Goal: Task Accomplishment & Management: Manage account settings

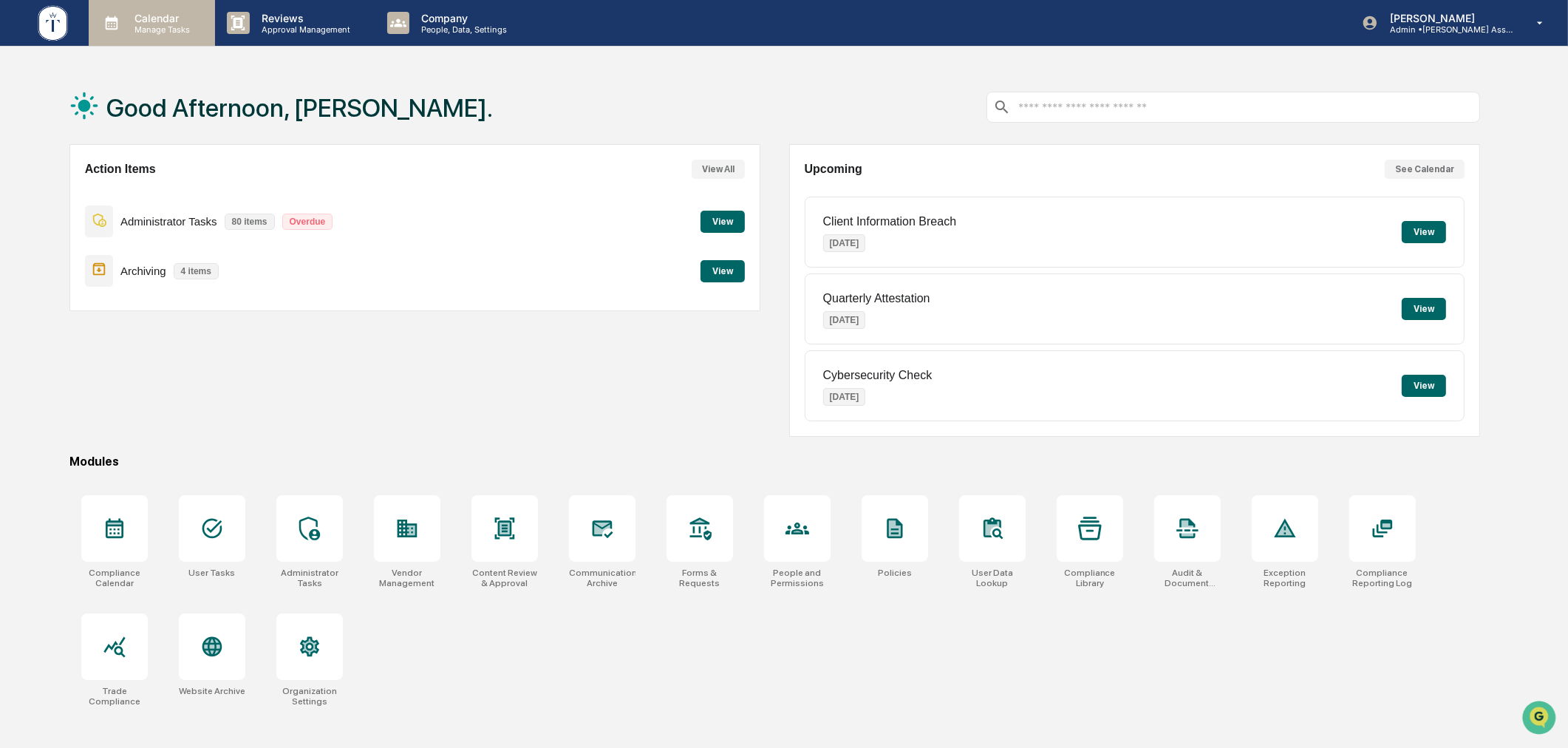
click at [137, 16] on p "Calendar" at bounding box center [160, 17] width 75 height 12
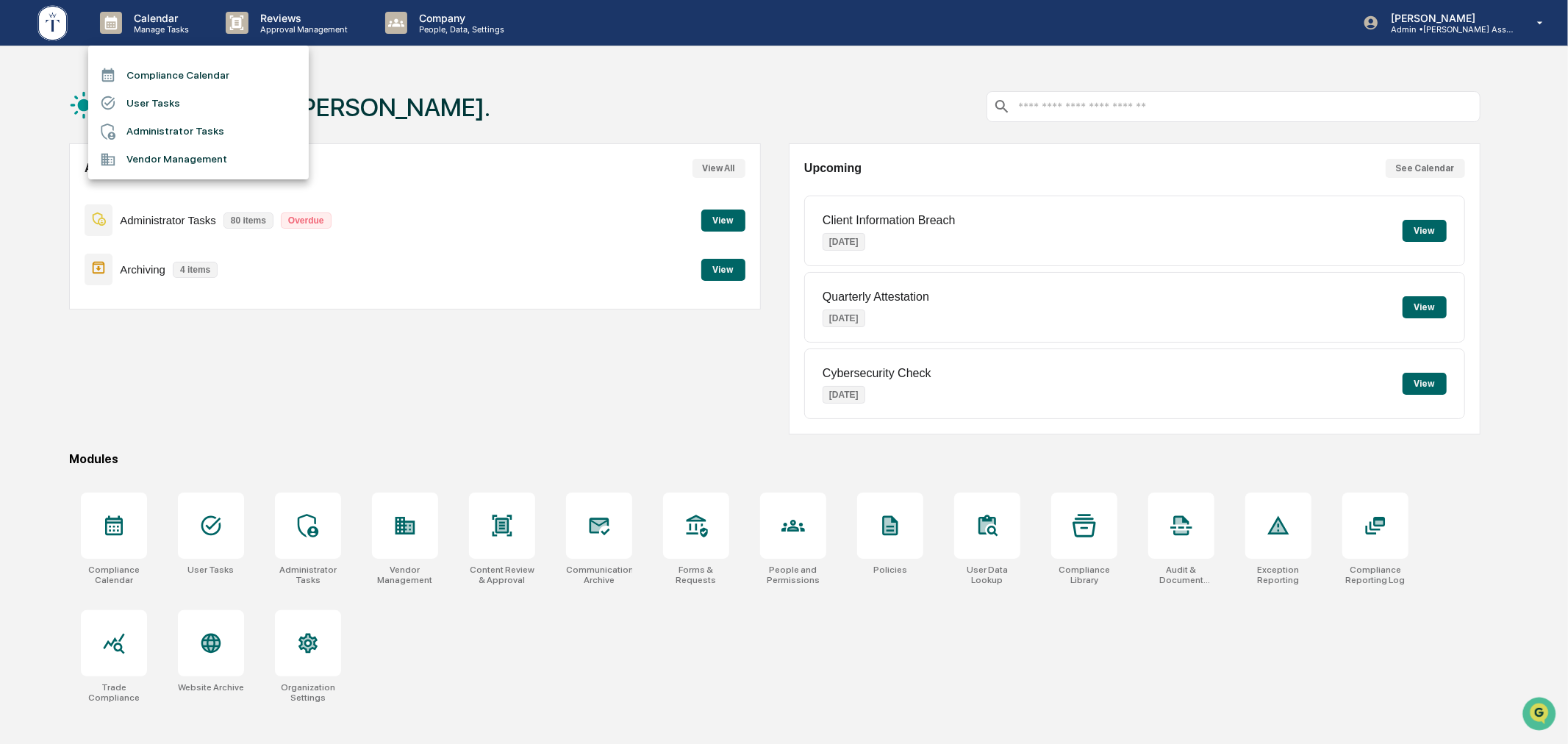
click at [158, 103] on li "User Tasks" at bounding box center [199, 102] width 221 height 28
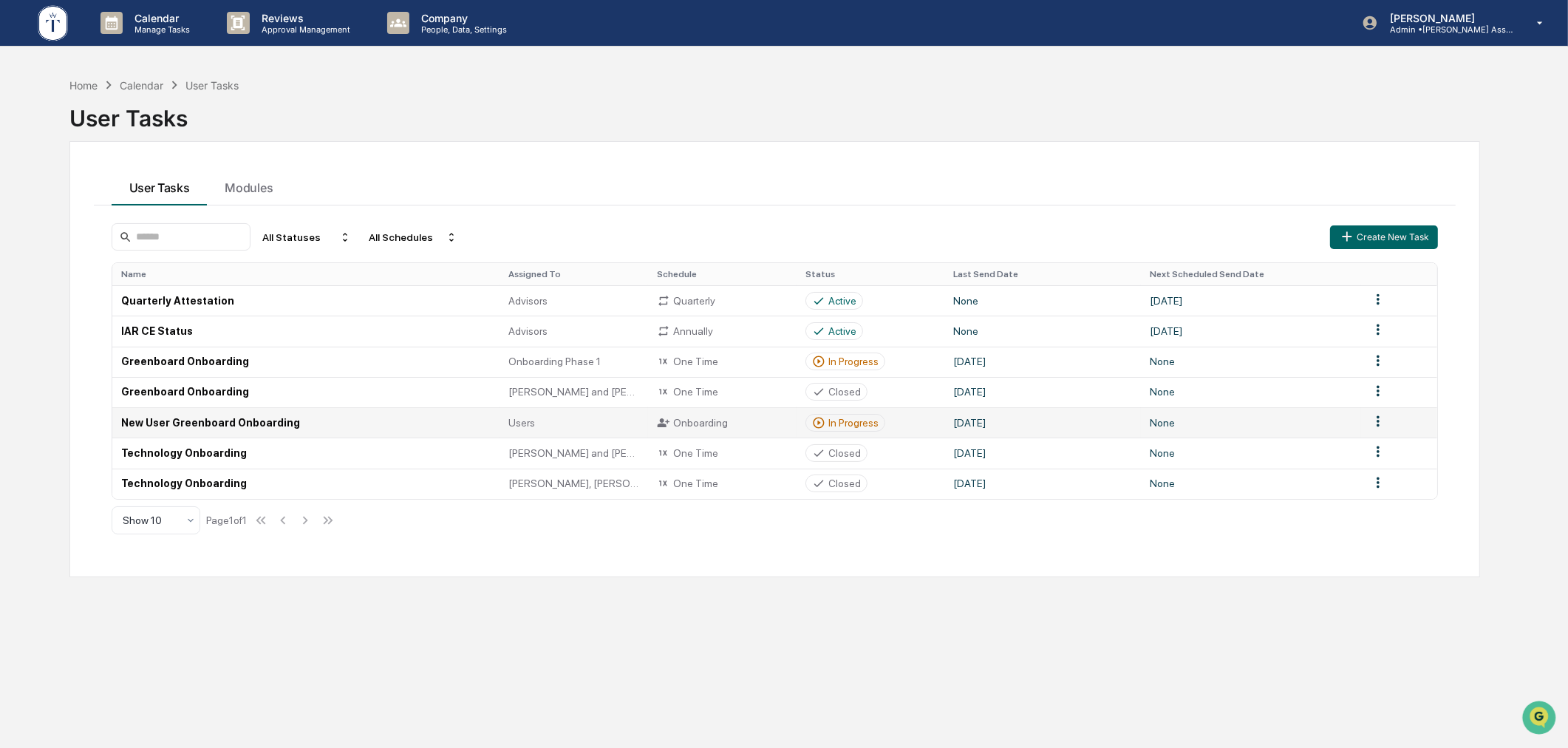
click at [846, 425] on div "In Progress" at bounding box center [853, 422] width 50 height 11
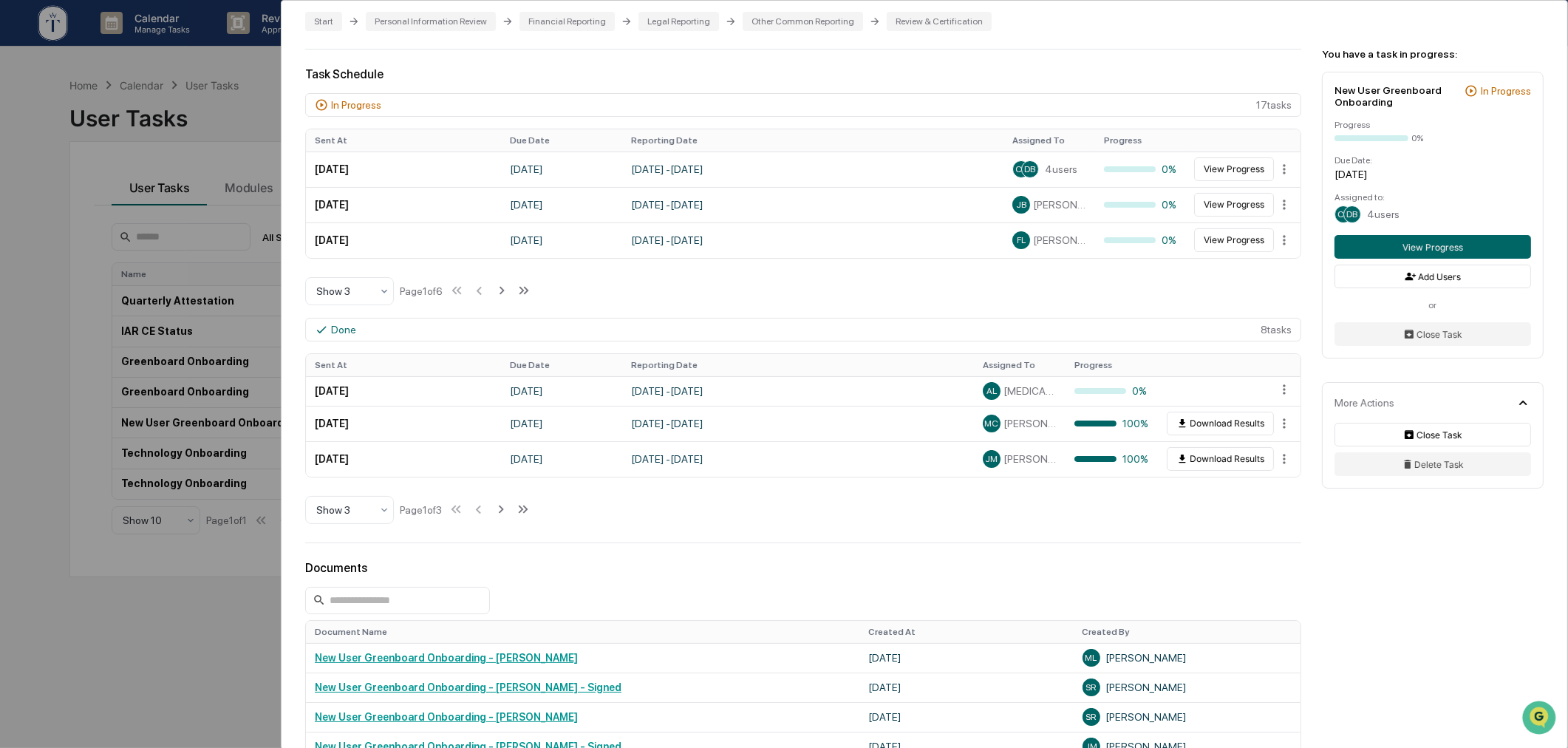
scroll to position [410, 0]
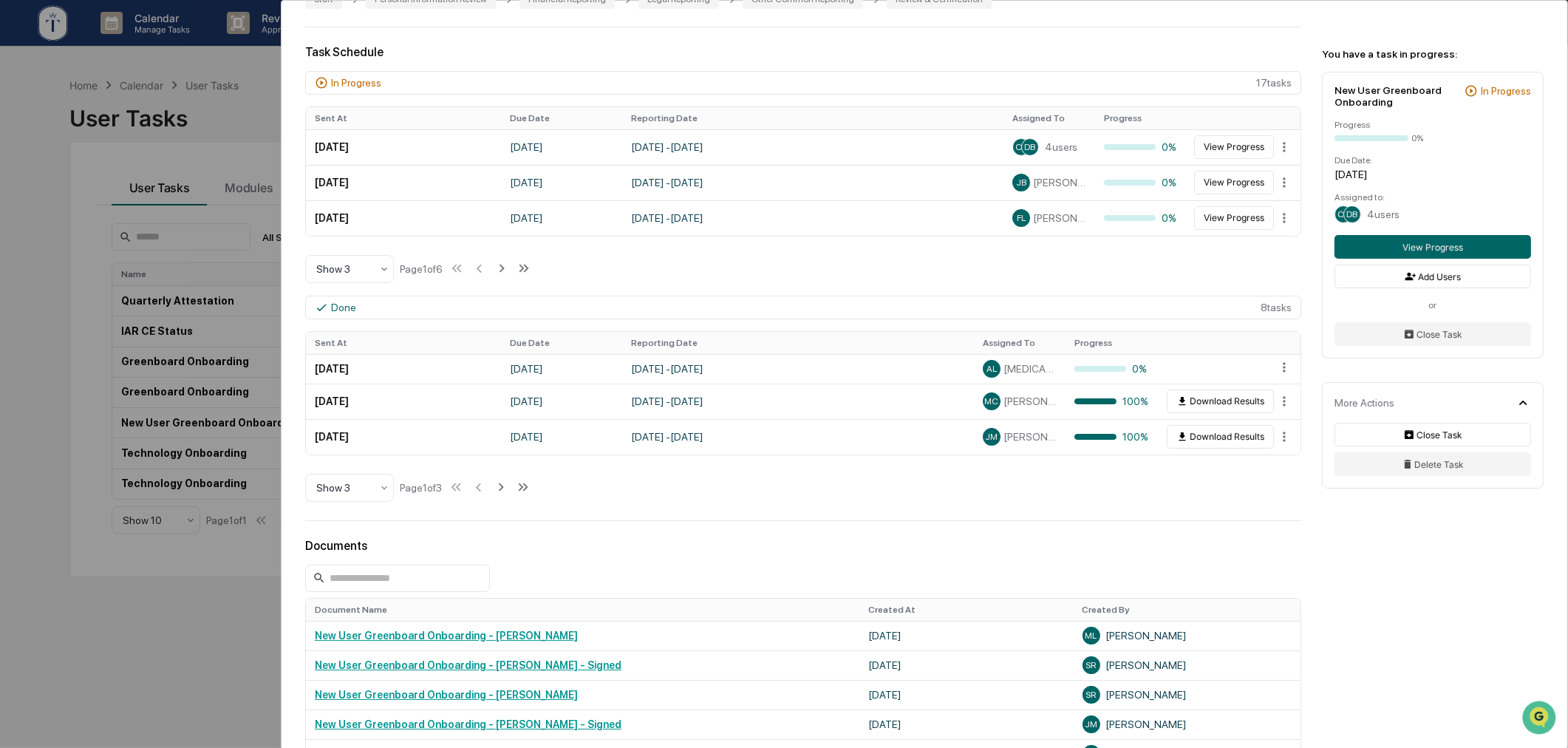
click at [168, 609] on div "User Tasks New User Greenboard Onboarding New User Greenboard Onboarding Active…" at bounding box center [784, 374] width 1568 height 748
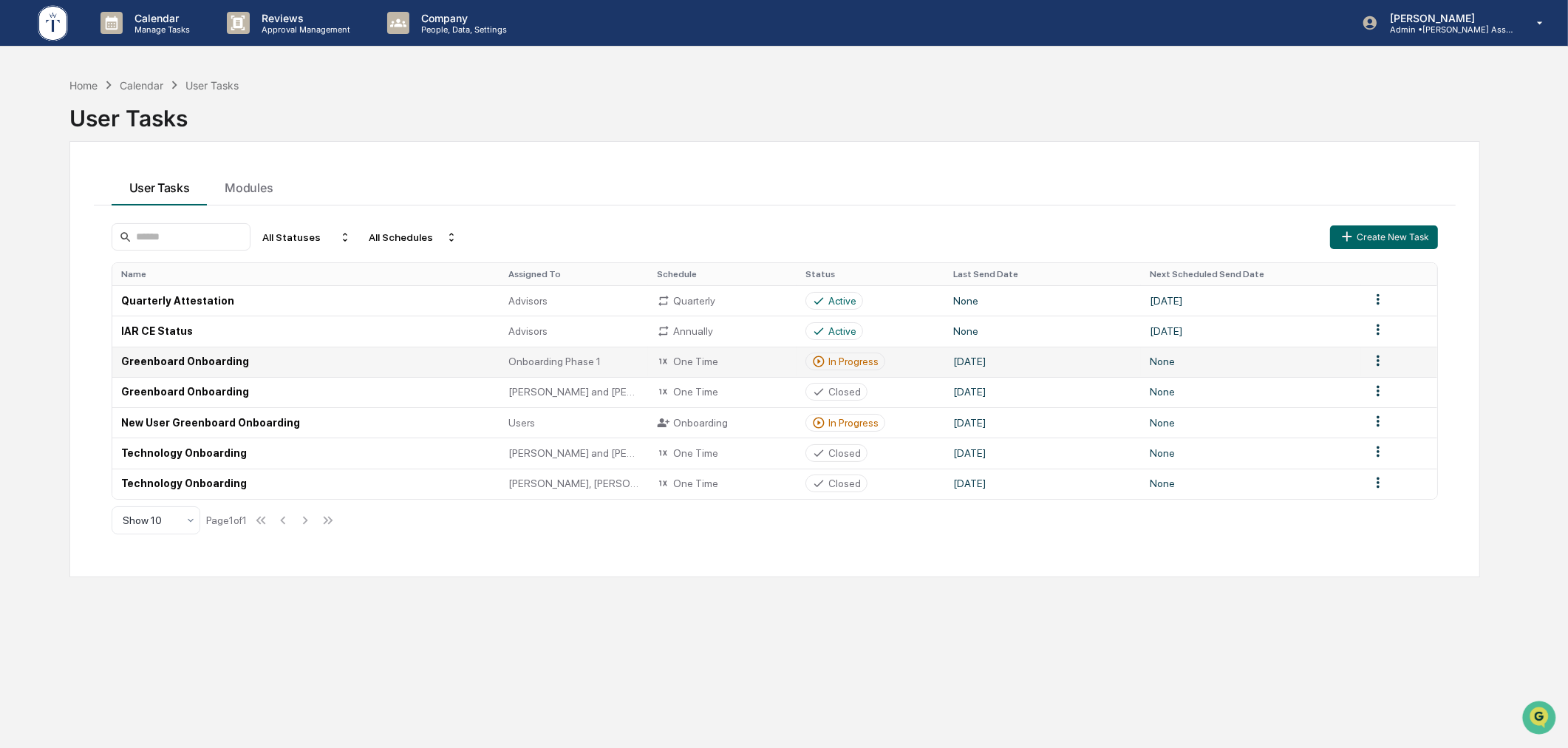
click at [862, 358] on div "In Progress" at bounding box center [853, 361] width 50 height 11
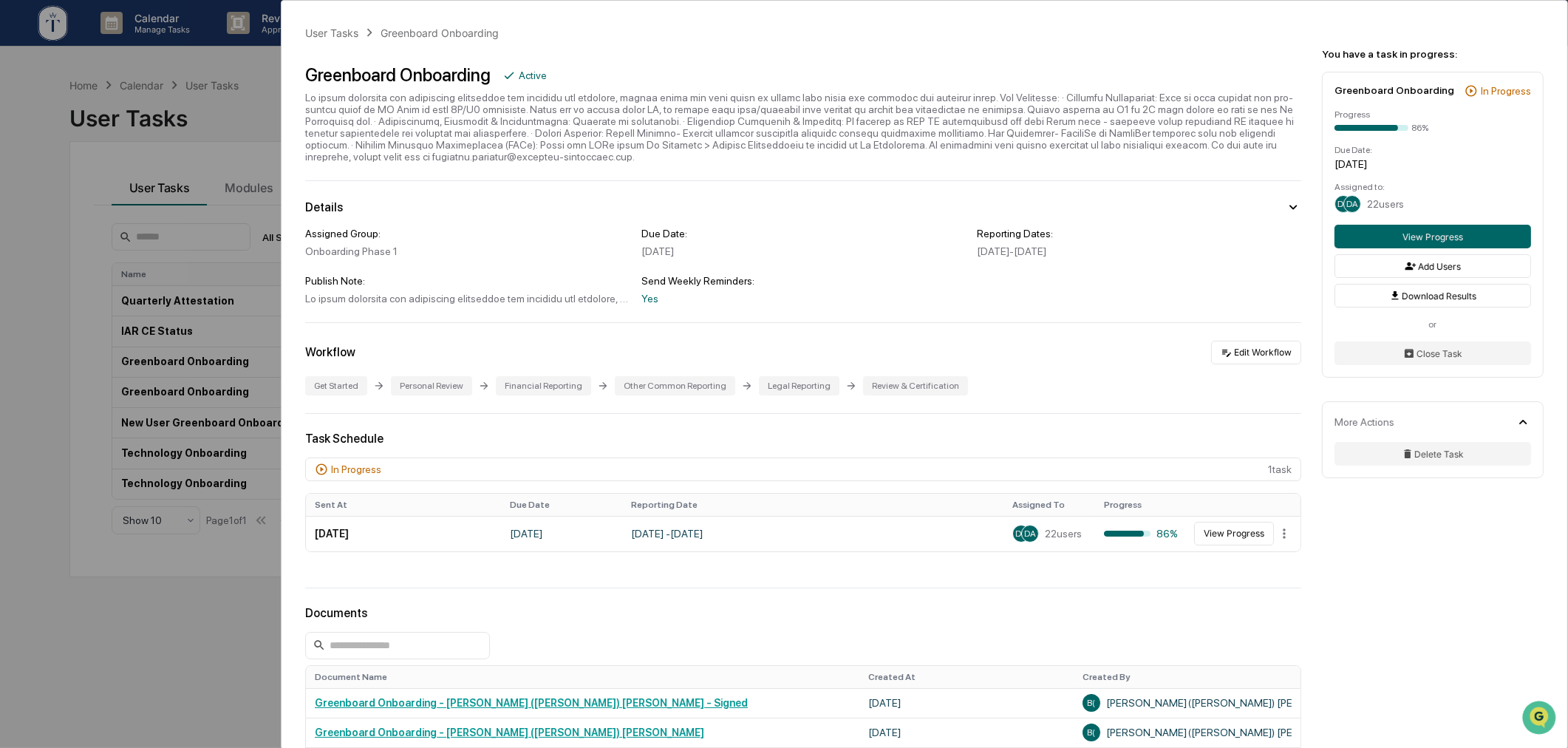
click at [218, 119] on div "User Tasks Greenboard Onboarding Greenboard Onboarding Active Details Assigned …" at bounding box center [784, 374] width 1568 height 748
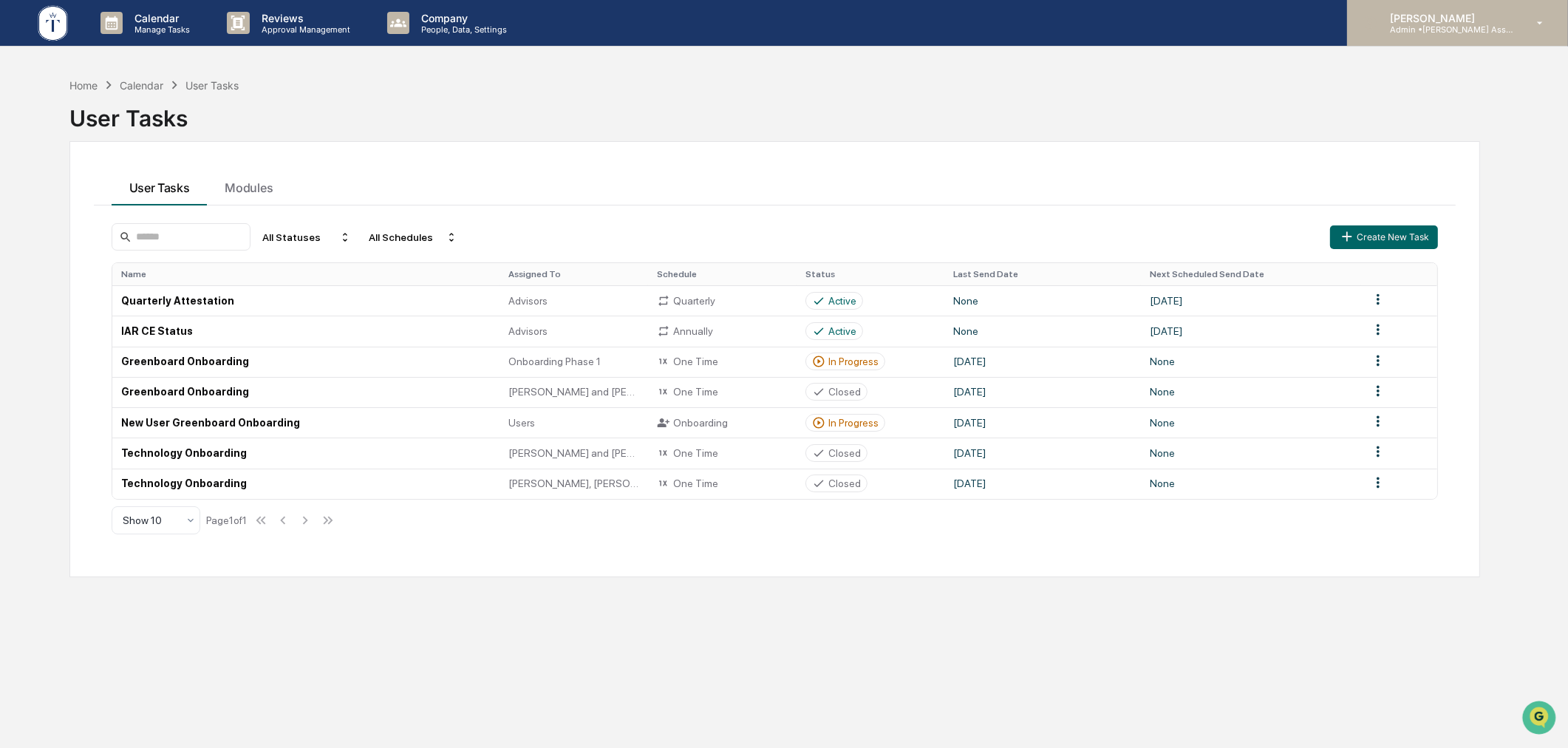
click at [1457, 14] on p "[PERSON_NAME]" at bounding box center [1447, 17] width 138 height 12
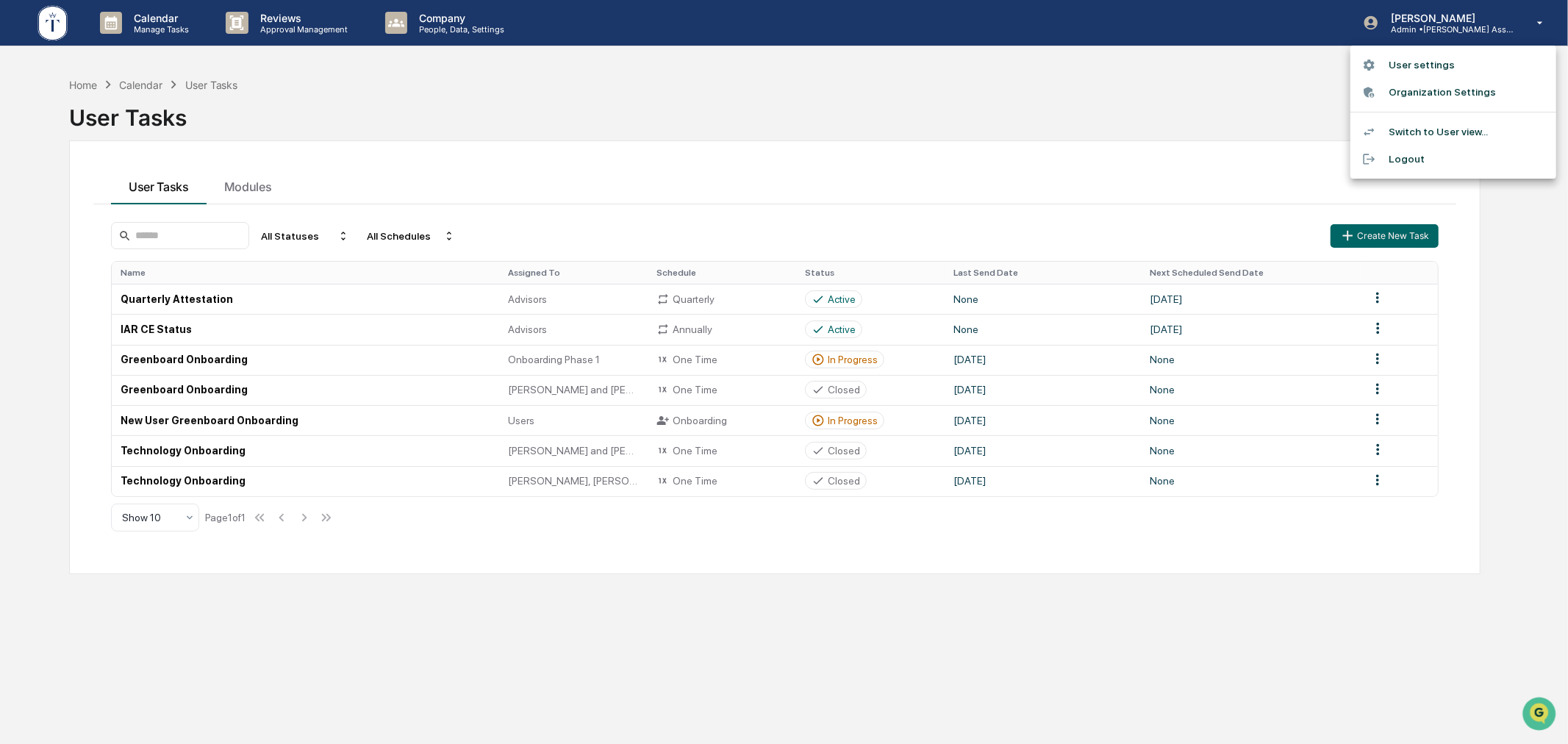
click at [1408, 126] on li "Switch to User view..." at bounding box center [1453, 131] width 206 height 28
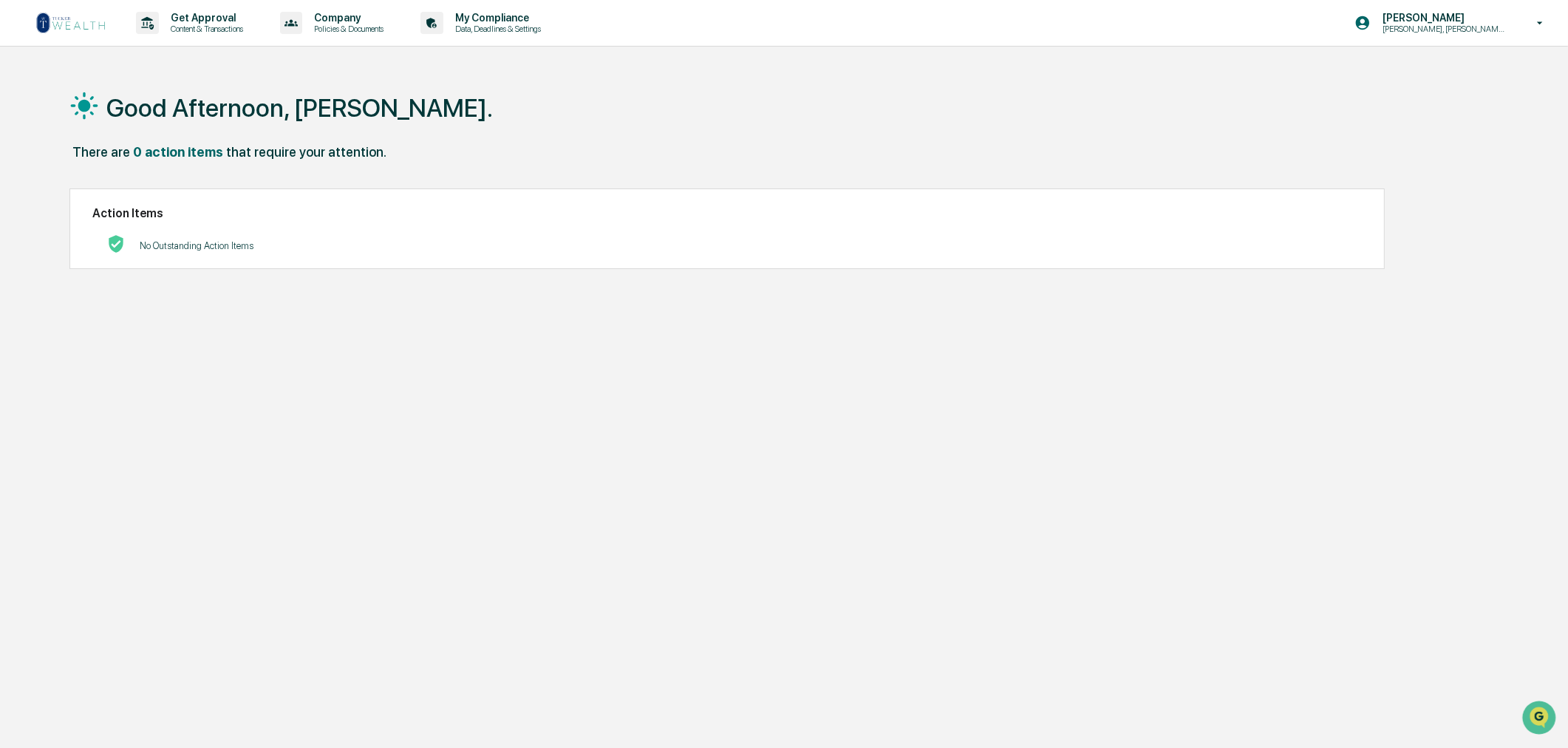
click at [824, 426] on div "Good Afternoon, [PERSON_NAME]. There are 0 action items that require your atten…" at bounding box center [774, 443] width 1456 height 748
click at [201, 24] on p "Content & Transactions" at bounding box center [205, 29] width 92 height 11
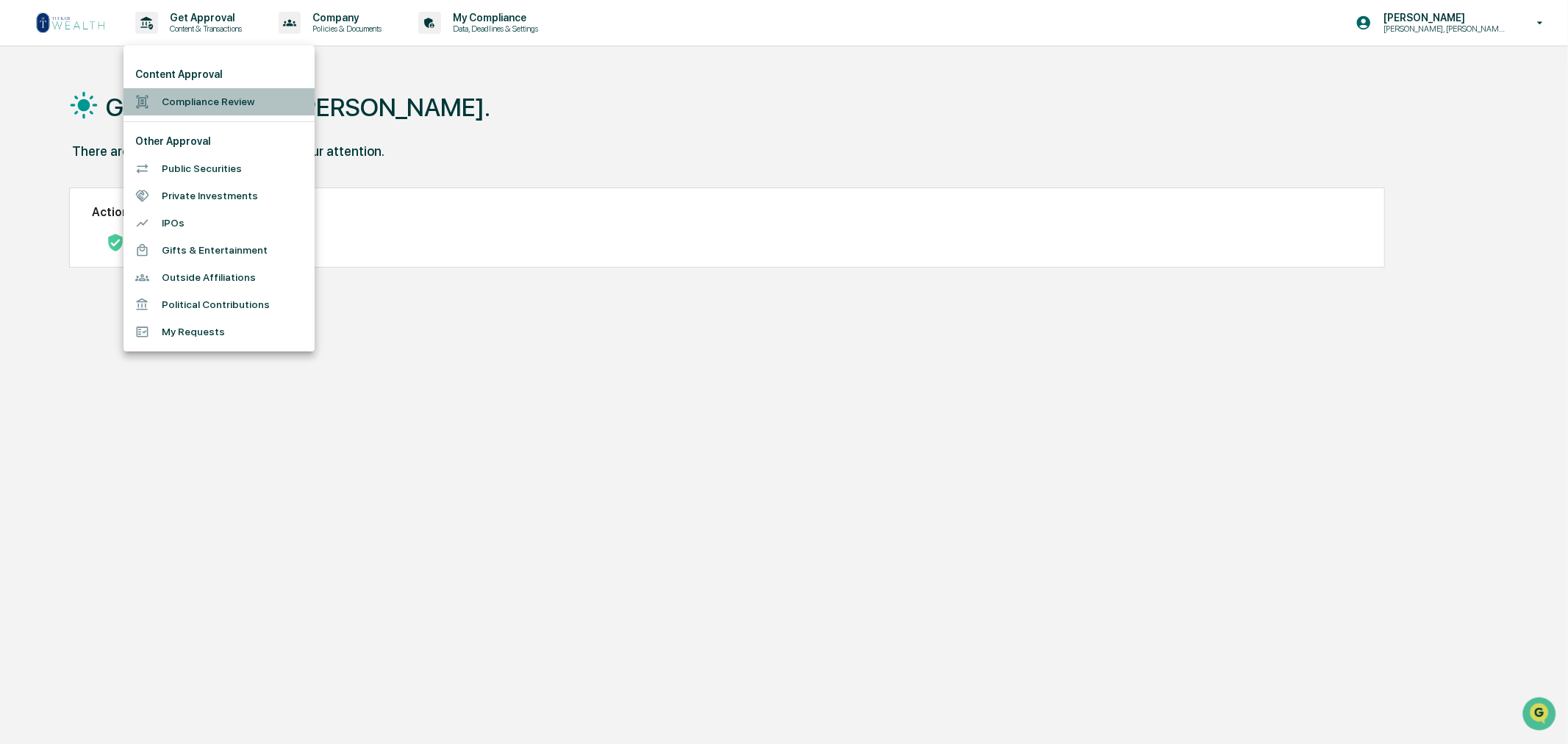
click at [203, 102] on li "Compliance Review" at bounding box center [219, 102] width 191 height 28
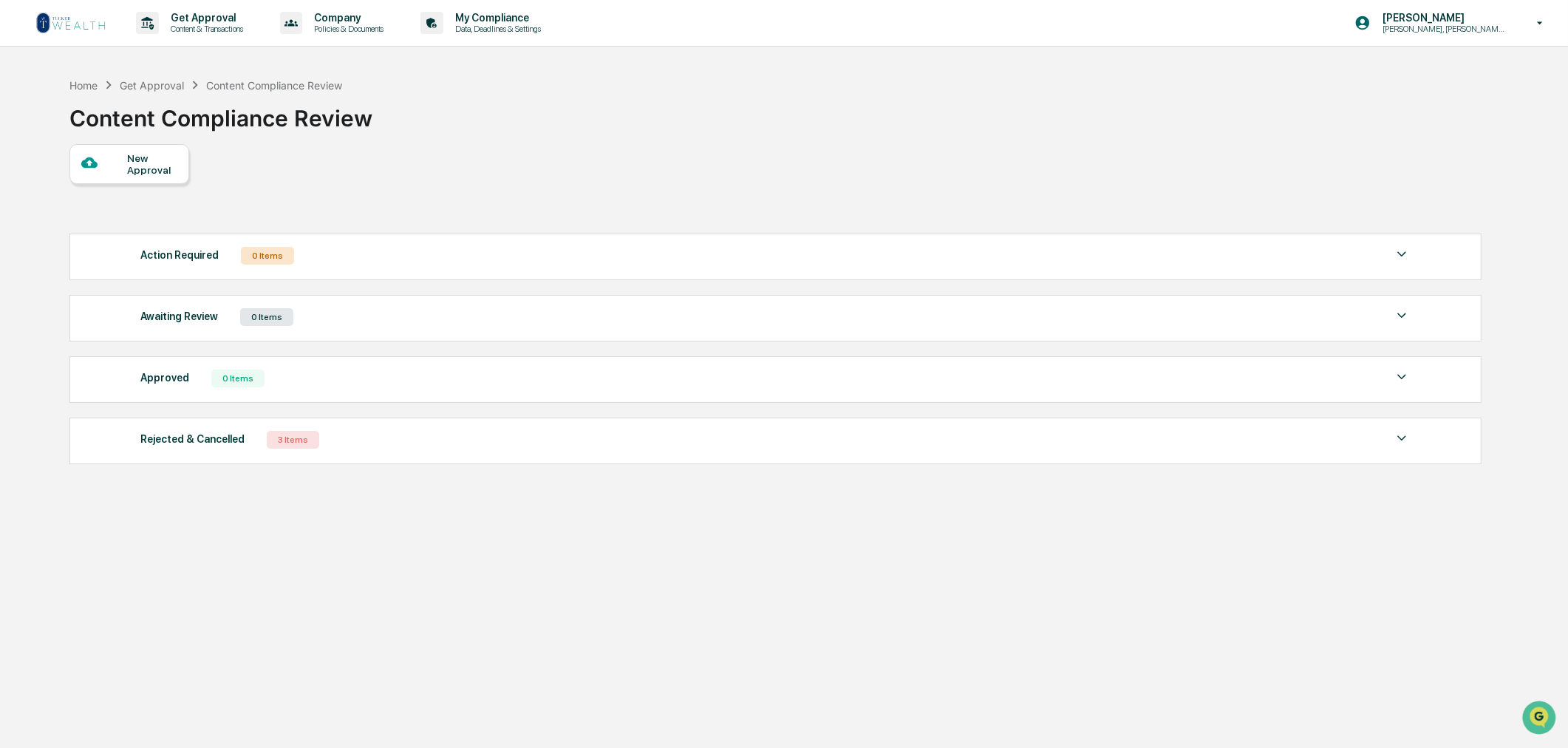
click at [134, 157] on div "New Approval" at bounding box center [152, 164] width 50 height 24
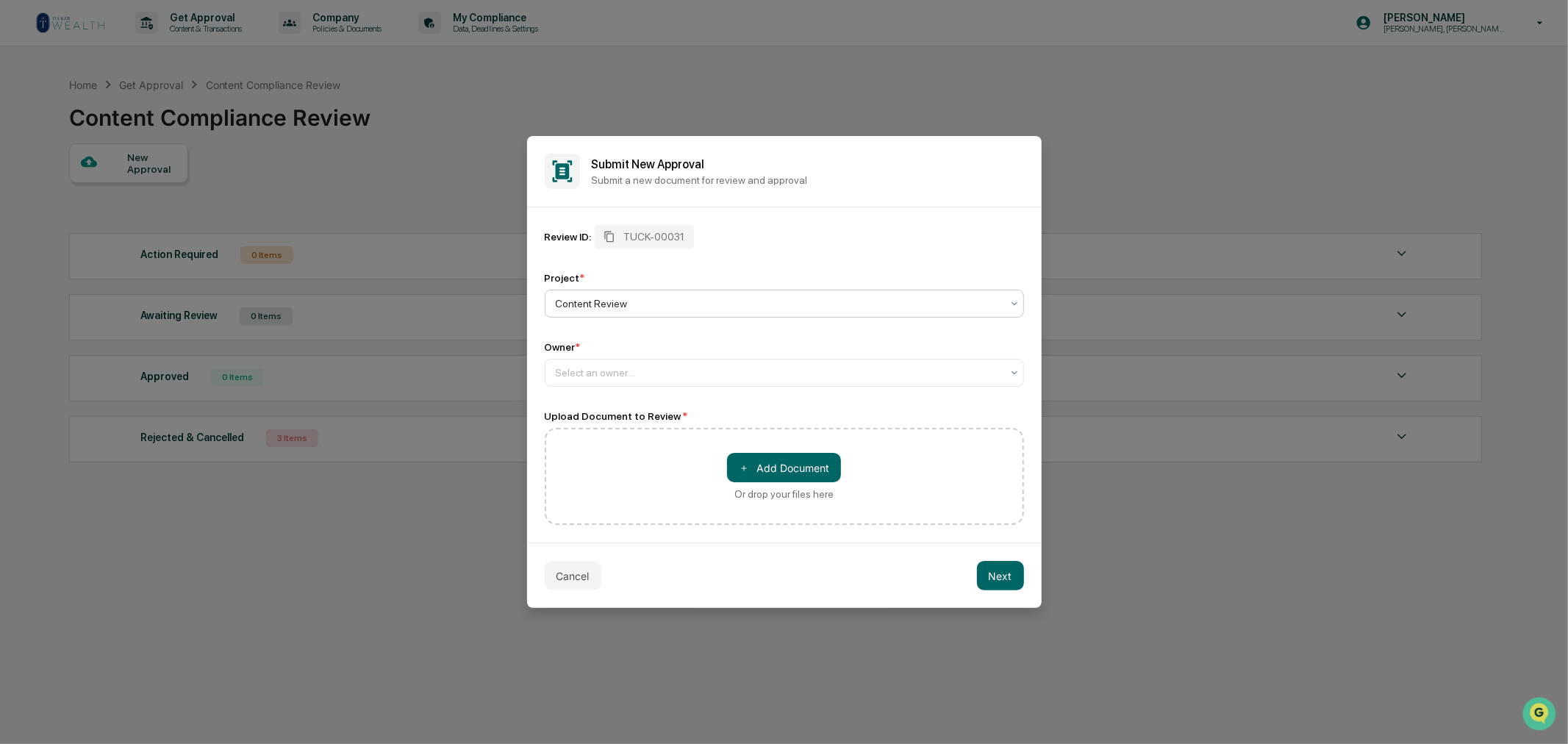
click at [677, 300] on div at bounding box center [779, 303] width 446 height 14
click at [645, 371] on div at bounding box center [779, 372] width 446 height 14
click at [597, 442] on div "[PERSON_NAME]" at bounding box center [784, 438] width 478 height 30
click at [721, 324] on div "Review ID: TUCK-00031 Project * Content Review Owner * option [PERSON_NAME], se…" at bounding box center [784, 306] width 479 height 162
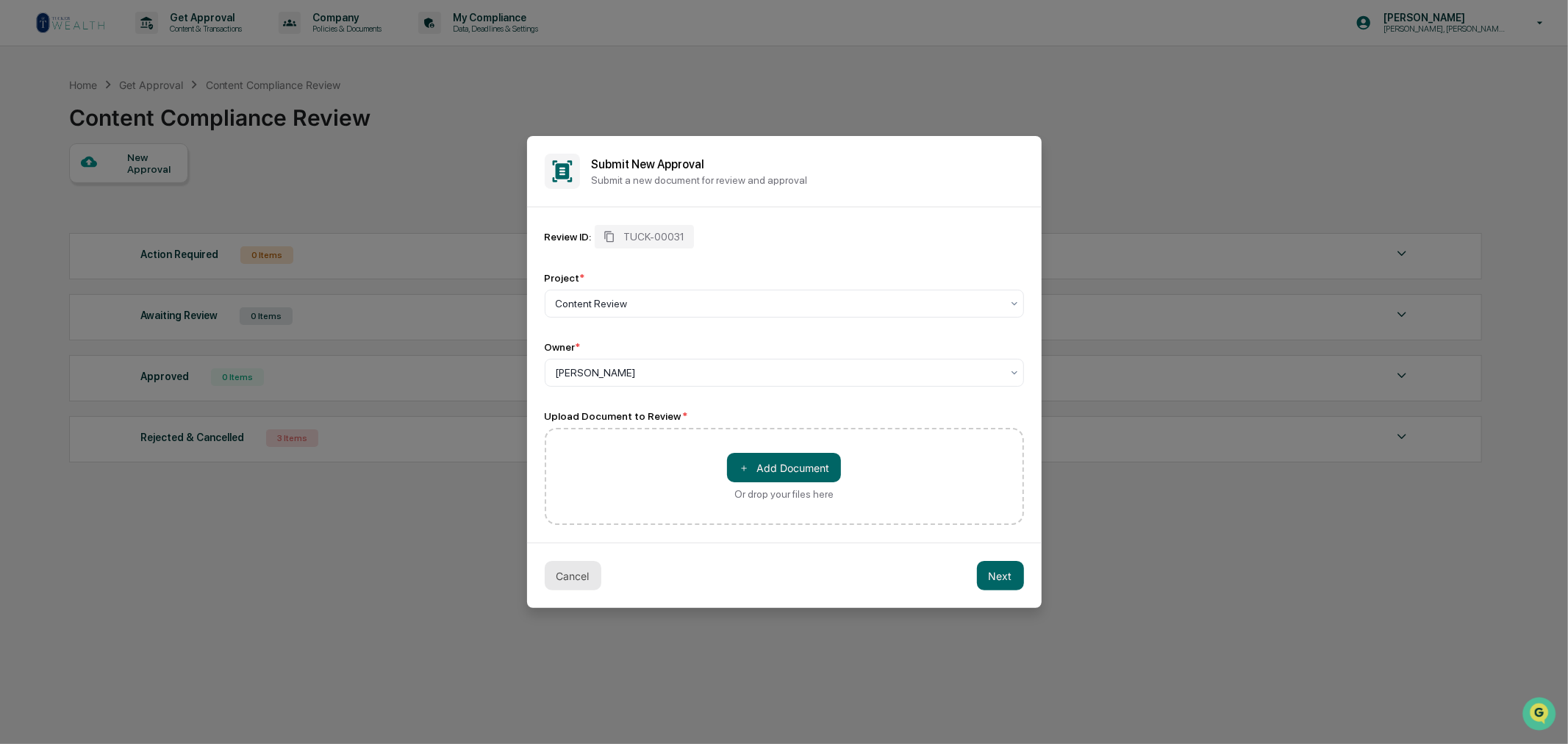
click at [568, 576] on button "Cancel" at bounding box center [572, 575] width 56 height 30
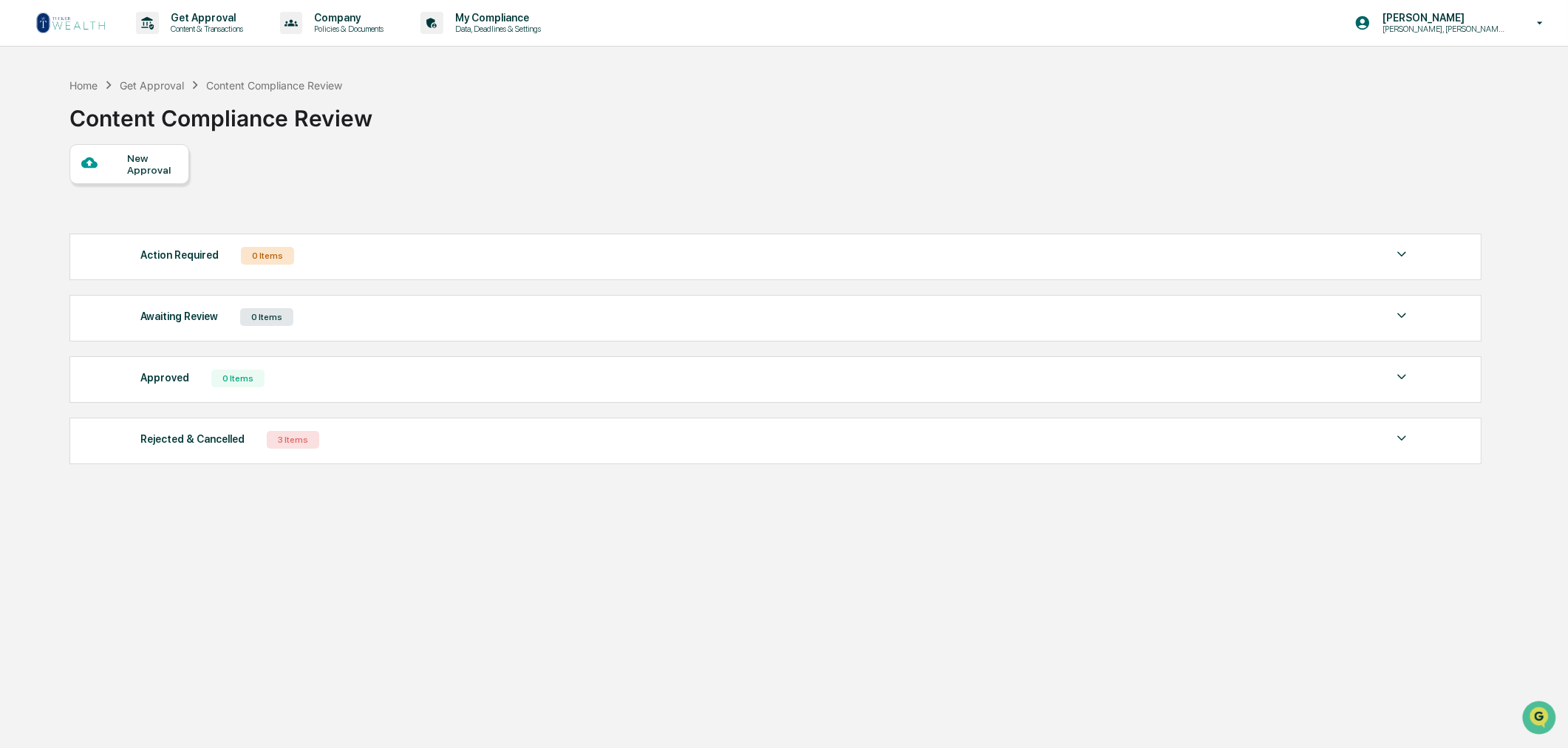
click at [459, 146] on div "New Approval Action Required 0 Items No data to display Show 5 Page 1 of 0 |< <…" at bounding box center [775, 308] width 1412 height 328
click at [407, 437] on div "Rejected & Cancelled 3 Items" at bounding box center [775, 441] width 1270 height 21
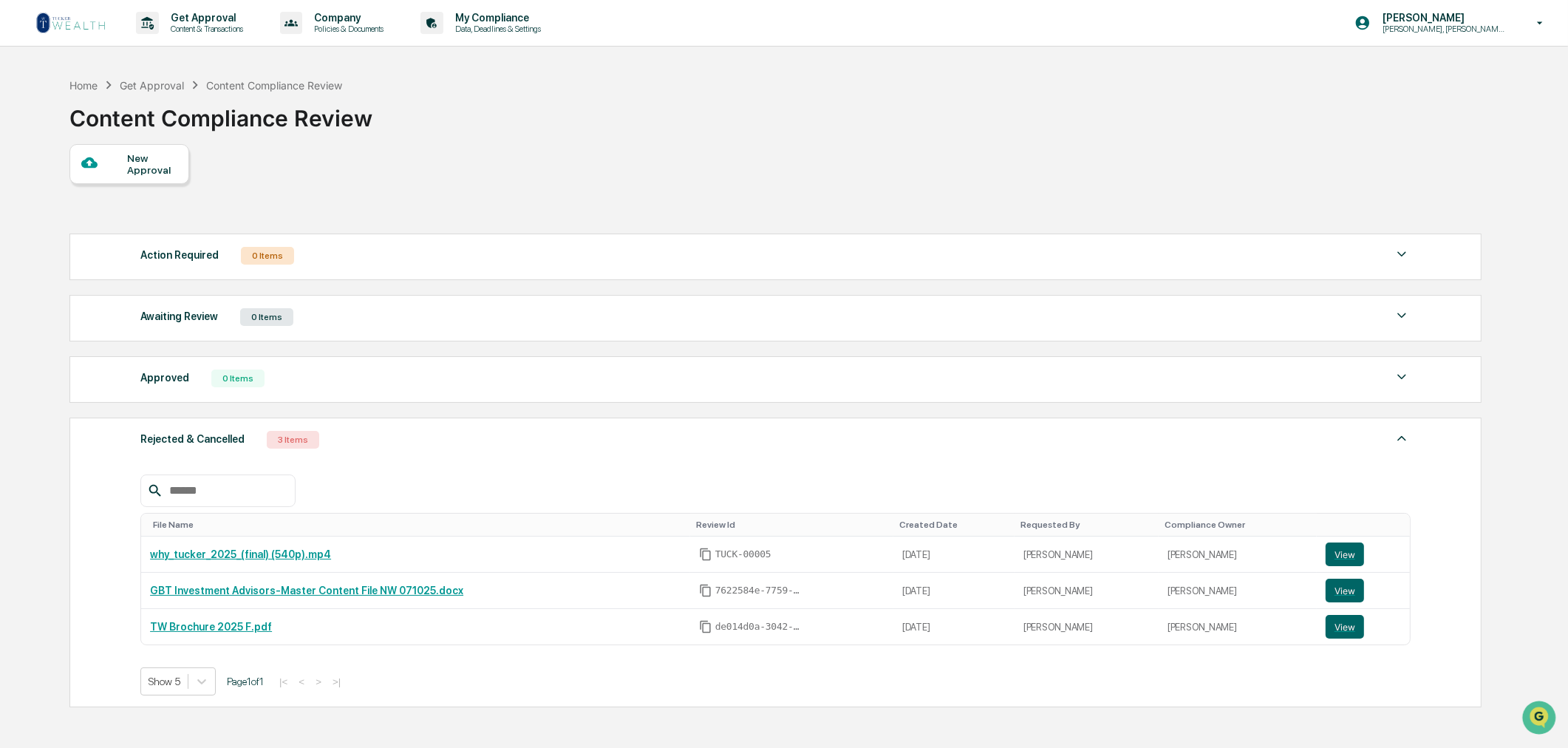
click at [407, 437] on div "Rejected & Cancelled 3 Items" at bounding box center [775, 441] width 1270 height 21
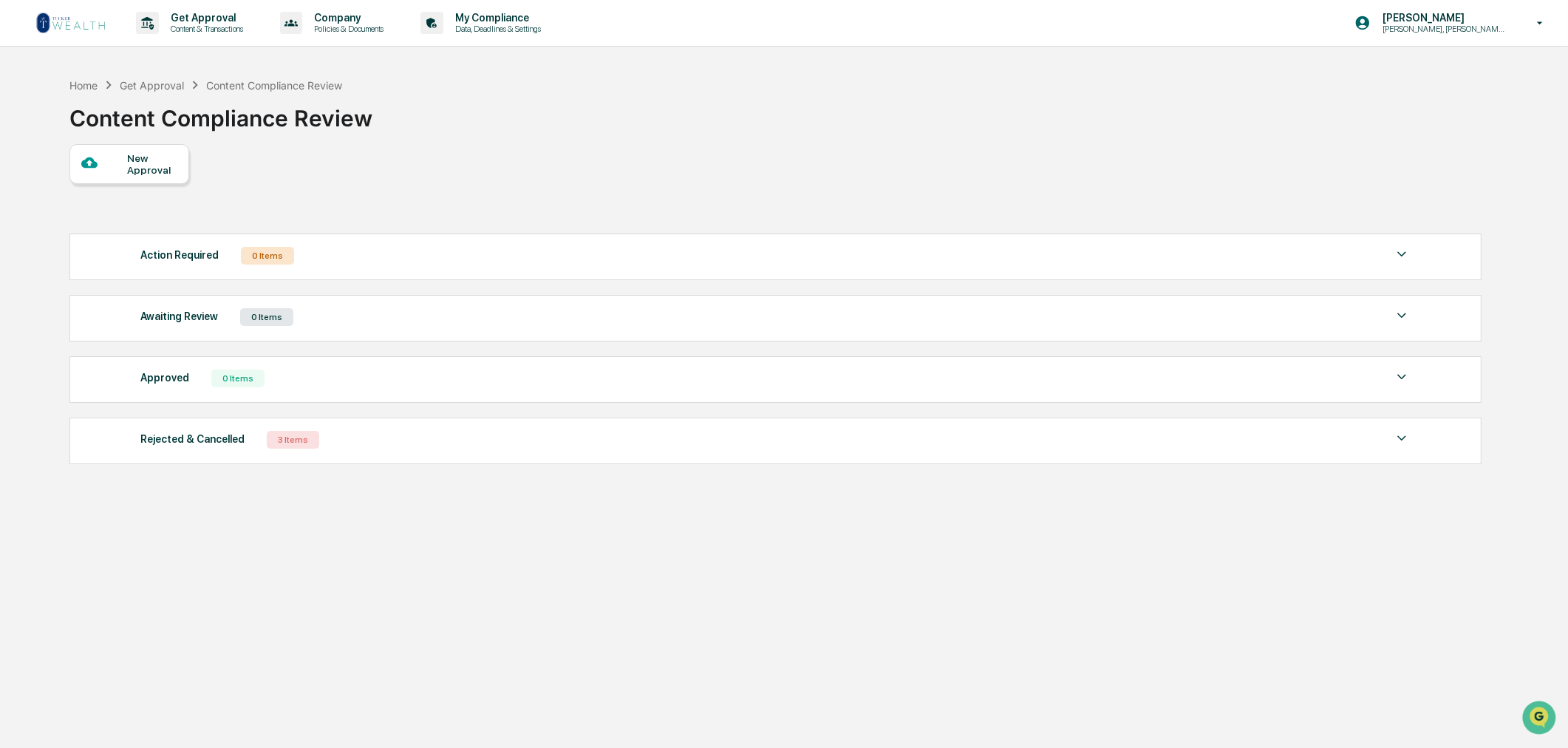
drag, startPoint x: 1036, startPoint y: 196, endPoint x: 1042, endPoint y: 222, distance: 26.7
click at [1039, 196] on div "New Approval Action Required 0 Items No data to display Show 5 Page 1 of 0 |< <…" at bounding box center [775, 308] width 1412 height 328
click at [1476, 26] on p "[PERSON_NAME], [PERSON_NAME], [PERSON_NAME] Onboard" at bounding box center [1443, 29] width 145 height 11
click at [1431, 69] on li "Switch to Admin view..." at bounding box center [1461, 75] width 207 height 28
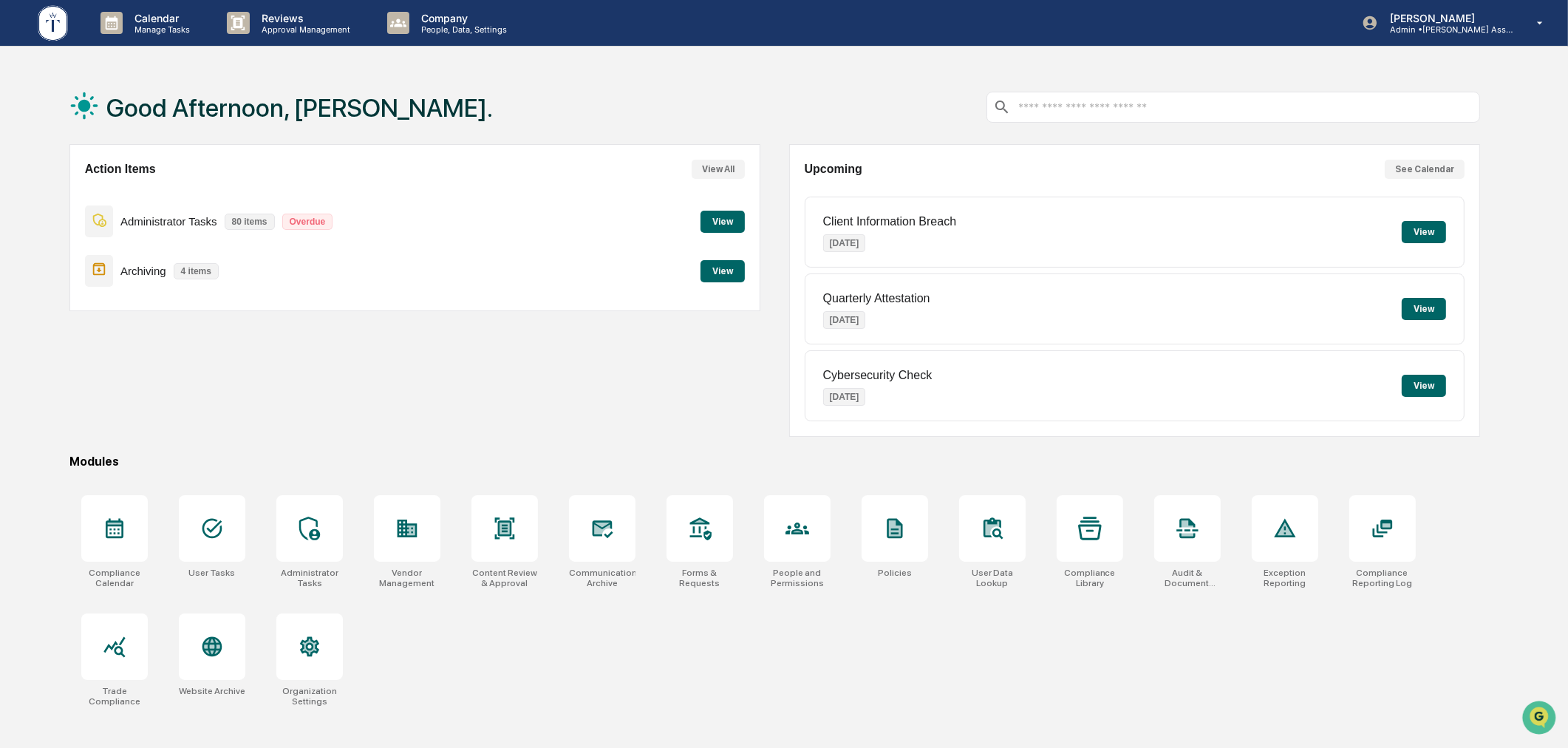
click at [705, 401] on div "Action Items View All Administrator Tasks 80 items Overdue View Archiving 4 ite…" at bounding box center [415, 291] width 692 height 293
